Goal: Task Accomplishment & Management: Manage account settings

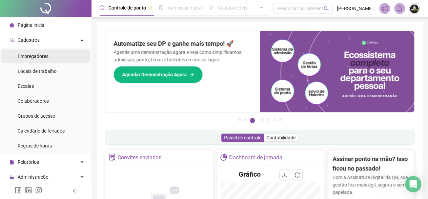
click at [31, 57] on span "Empregadores" at bounding box center [33, 56] width 31 height 5
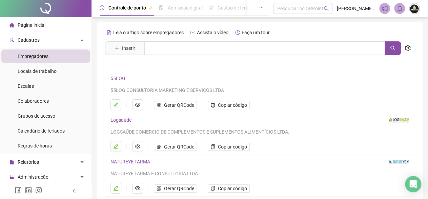
click at [119, 77] on link "55LOG" at bounding box center [117, 78] width 15 height 5
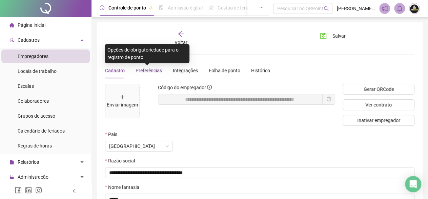
click at [152, 69] on span "Preferências" at bounding box center [149, 70] width 26 height 5
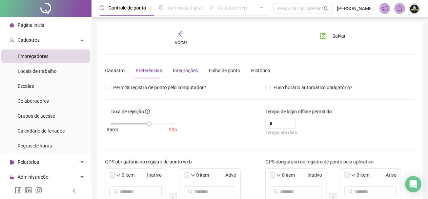
click at [175, 69] on div "Integrações" at bounding box center [185, 70] width 25 height 7
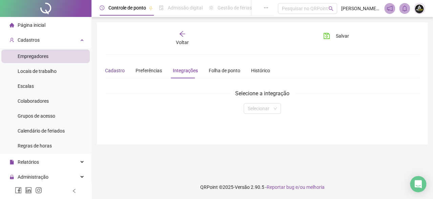
click at [109, 71] on div "Cadastro" at bounding box center [115, 70] width 20 height 7
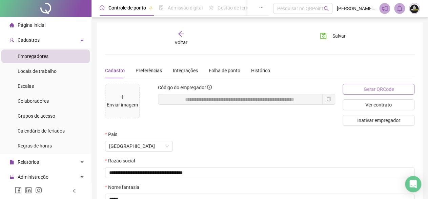
click at [373, 88] on span "Gerar QRCode" at bounding box center [378, 88] width 30 height 7
click at [28, 41] on span "Cadastros" at bounding box center [29, 39] width 22 height 5
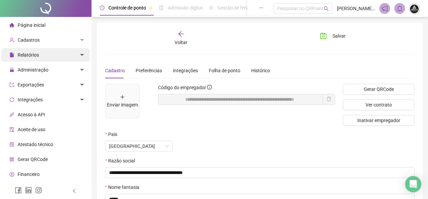
click at [29, 56] on span "Relatórios" at bounding box center [28, 54] width 21 height 5
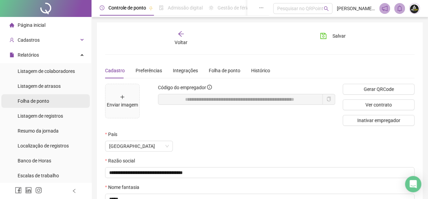
click at [30, 103] on span "Folha de ponto" at bounding box center [34, 100] width 32 height 5
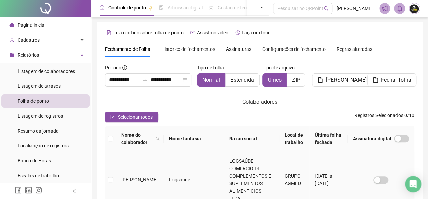
scroll to position [39, 0]
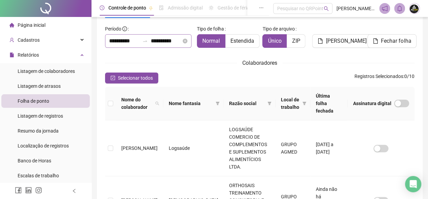
click at [145, 34] on div "**********" at bounding box center [148, 41] width 86 height 14
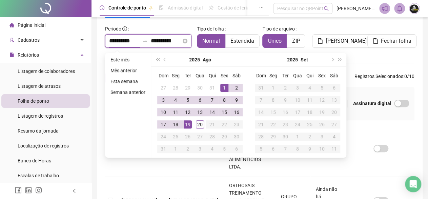
click at [144, 38] on icon "swap-right" at bounding box center [144, 40] width 5 height 5
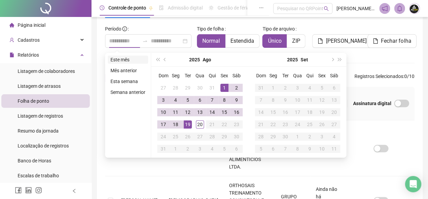
click at [124, 58] on li "Este mês" at bounding box center [128, 60] width 40 height 8
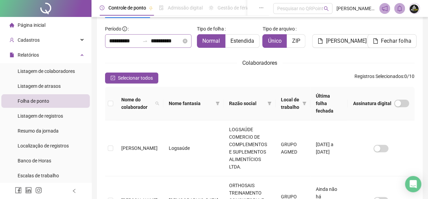
click at [144, 44] on div "**********" at bounding box center [148, 41] width 86 height 14
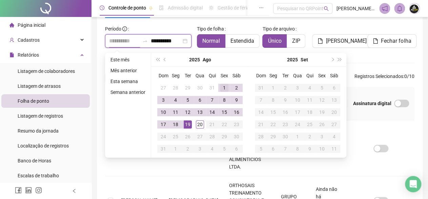
type input "**********"
click at [223, 86] on div "1" at bounding box center [224, 88] width 8 height 8
type input "**********"
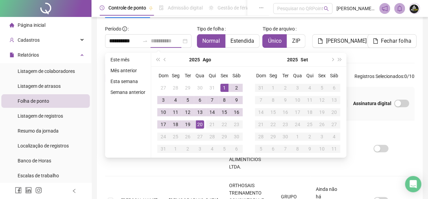
click at [199, 125] on div "20" at bounding box center [200, 124] width 8 height 8
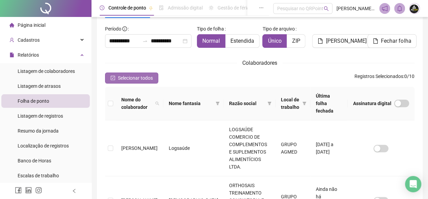
click at [131, 78] on span "Selecionar todos" at bounding box center [135, 77] width 35 height 7
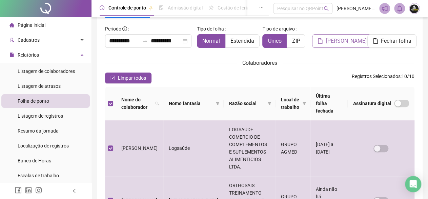
click at [336, 39] on span "[PERSON_NAME]" at bounding box center [346, 41] width 41 height 8
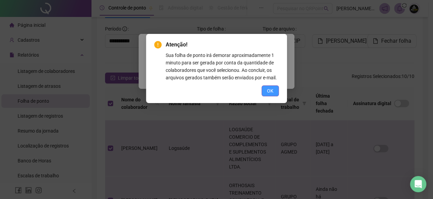
click at [262, 94] on button "OK" at bounding box center [270, 90] width 17 height 11
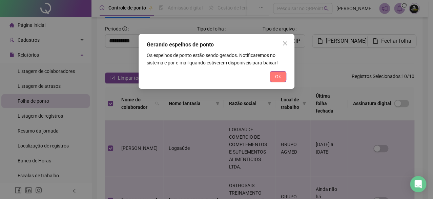
click at [275, 76] on span "Ok" at bounding box center [278, 76] width 6 height 7
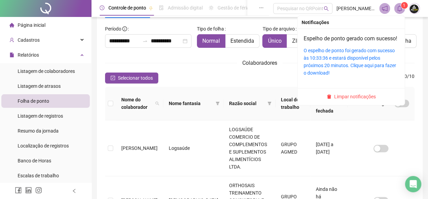
click at [401, 9] on icon "bell" at bounding box center [399, 8] width 5 height 6
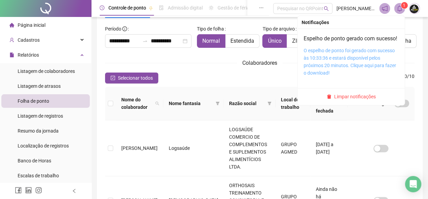
click at [363, 58] on link "O espelho de ponto foi gerado com sucesso às 10:33:36 e estará disponível pelos…" at bounding box center [350, 62] width 92 height 28
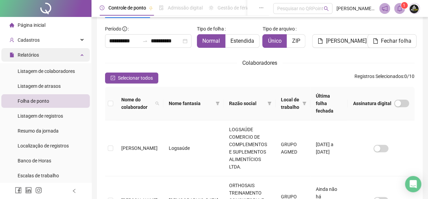
click at [29, 54] on span "Relatórios" at bounding box center [28, 54] width 21 height 5
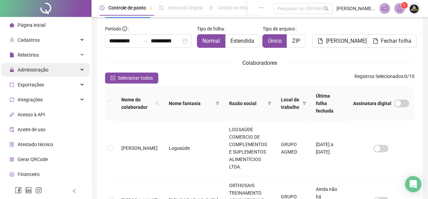
click at [29, 71] on span "Administração" at bounding box center [33, 69] width 31 height 5
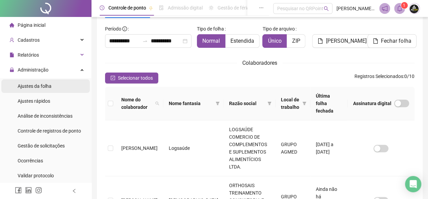
click at [32, 85] on span "Ajustes da folha" at bounding box center [35, 85] width 34 height 5
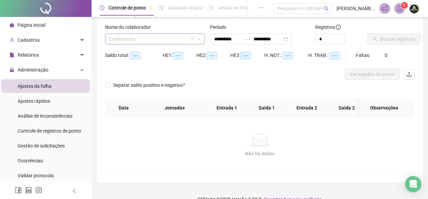
click at [151, 39] on input "search" at bounding box center [151, 39] width 85 height 10
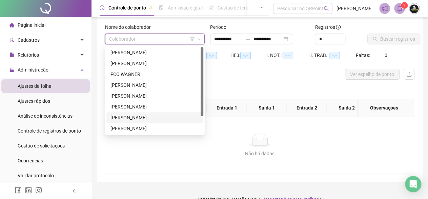
click at [129, 116] on div "[PERSON_NAME]" at bounding box center [154, 117] width 89 height 7
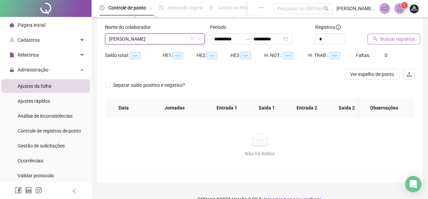
click at [378, 40] on button "Buscar registros" at bounding box center [393, 39] width 53 height 11
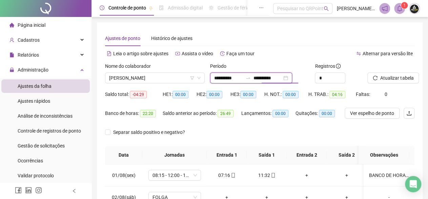
click at [262, 77] on input "**********" at bounding box center [267, 77] width 28 height 7
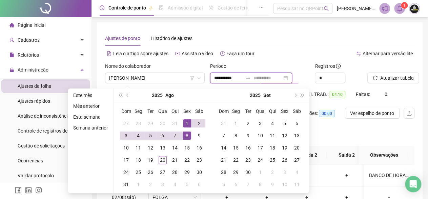
type input "**********"
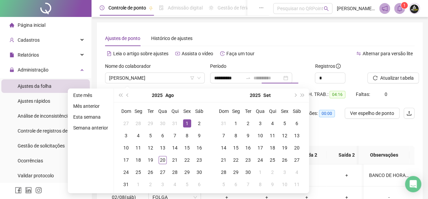
click at [186, 125] on div "1" at bounding box center [187, 123] width 8 height 8
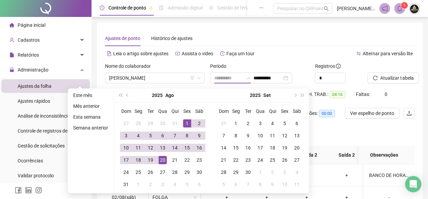
click at [164, 159] on div "20" at bounding box center [163, 160] width 8 height 8
type input "**********"
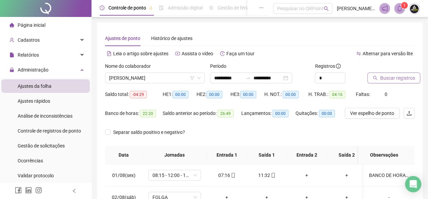
click at [398, 79] on span "Buscar registros" at bounding box center [397, 77] width 35 height 7
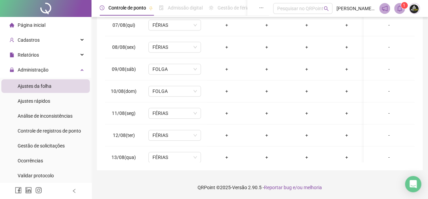
scroll to position [300, 0]
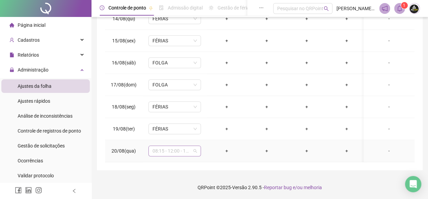
click at [195, 147] on span "08:15 - 12:00 - 13:00 18:00" at bounding box center [174, 151] width 44 height 10
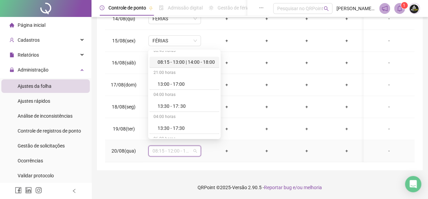
scroll to position [373, 0]
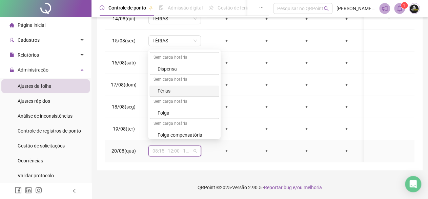
click at [169, 90] on div "Férias" at bounding box center [187, 90] width 58 height 7
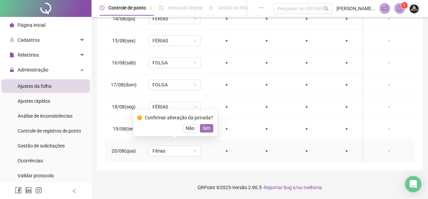
click at [208, 128] on span "Sim" at bounding box center [207, 127] width 8 height 7
